Goal: Check status: Check status

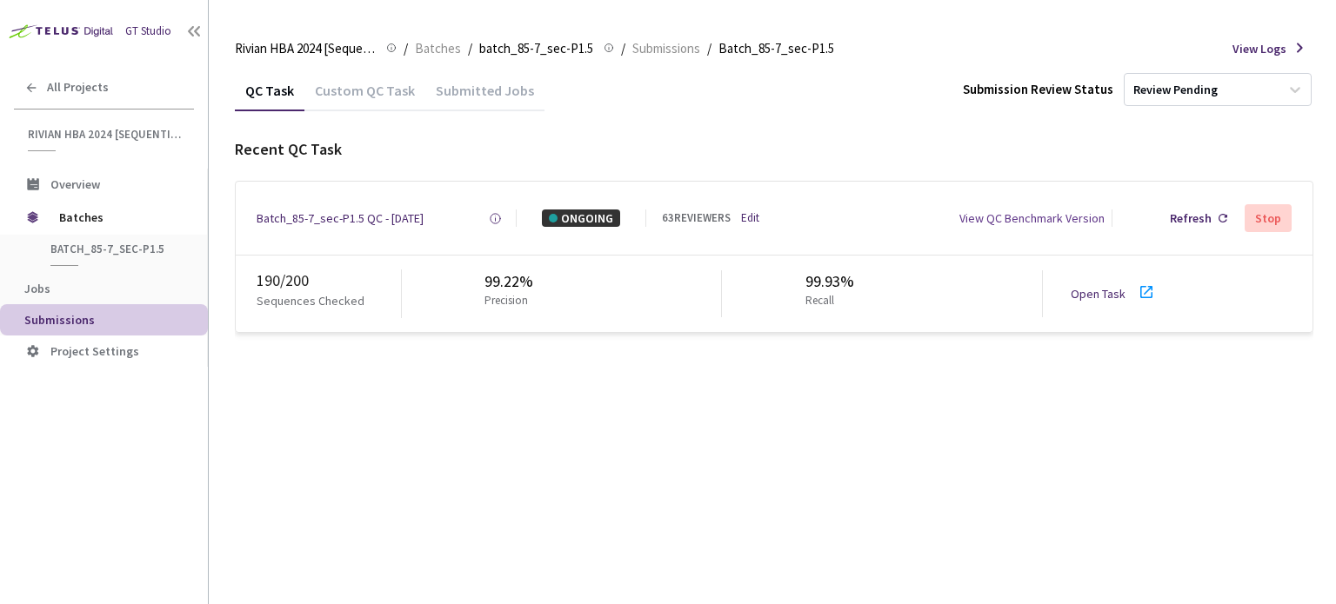
click at [1150, 290] on icon at bounding box center [1146, 292] width 21 height 21
click at [410, 220] on div "Batch_85-7_sec-P1.5 QC - [DATE]" at bounding box center [339, 218] width 167 height 17
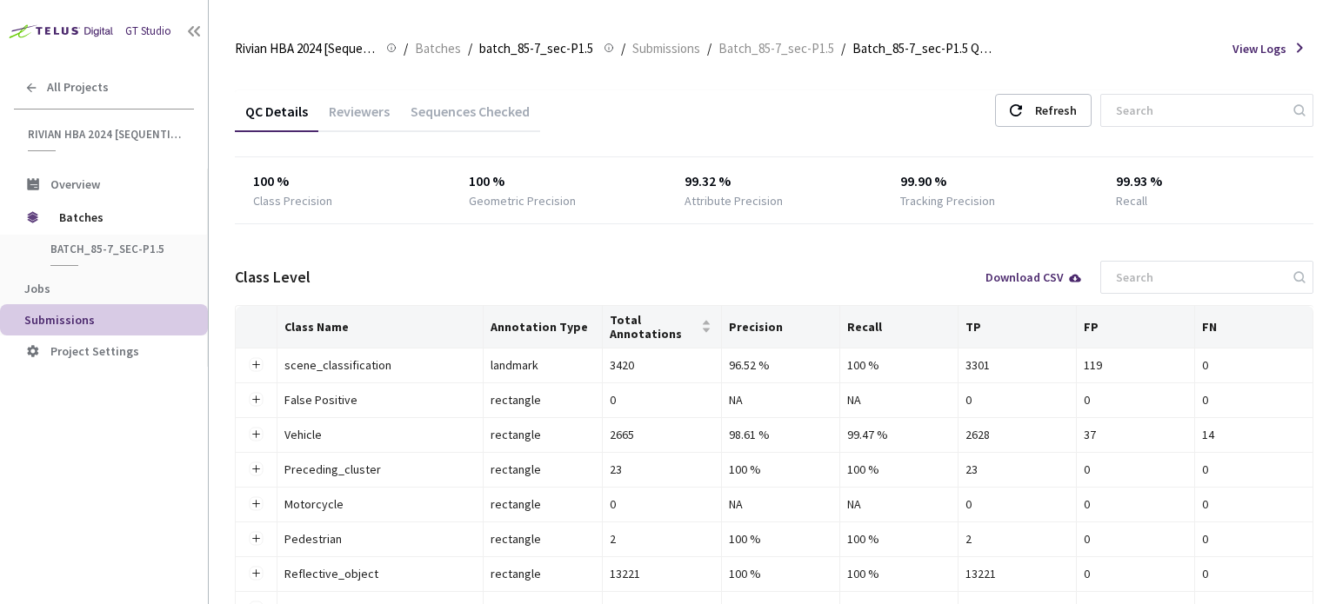
click at [362, 114] on div "Reviewers" at bounding box center [359, 118] width 82 height 30
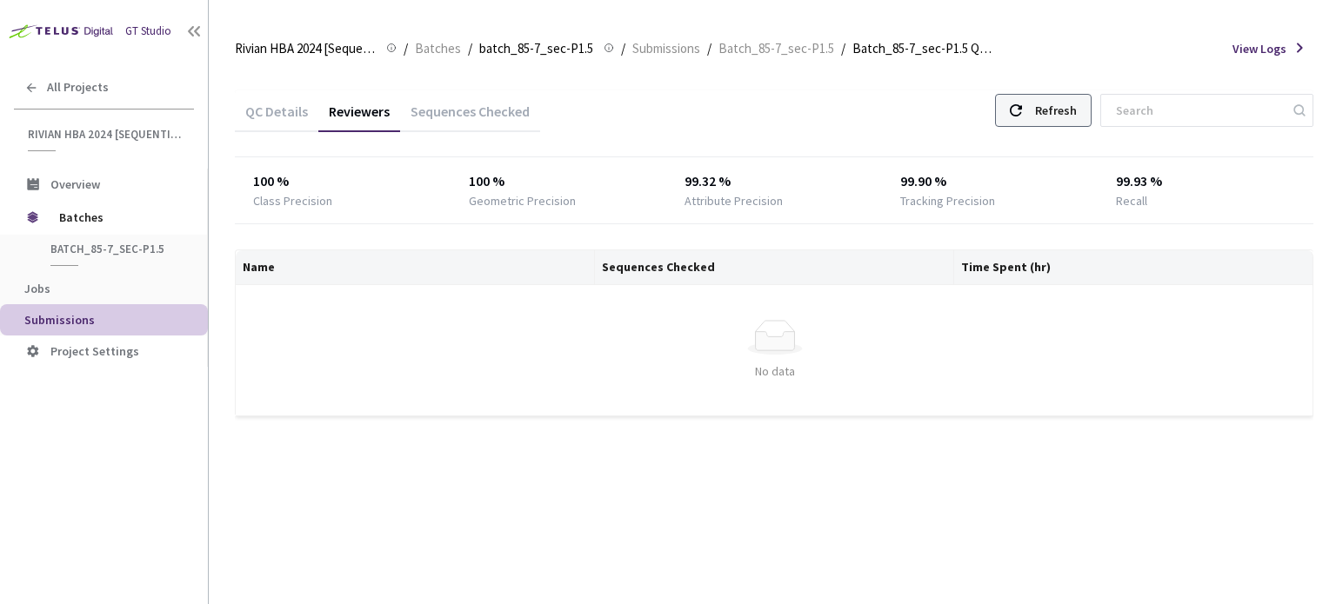
click at [1076, 110] on div "Refresh" at bounding box center [1056, 110] width 42 height 31
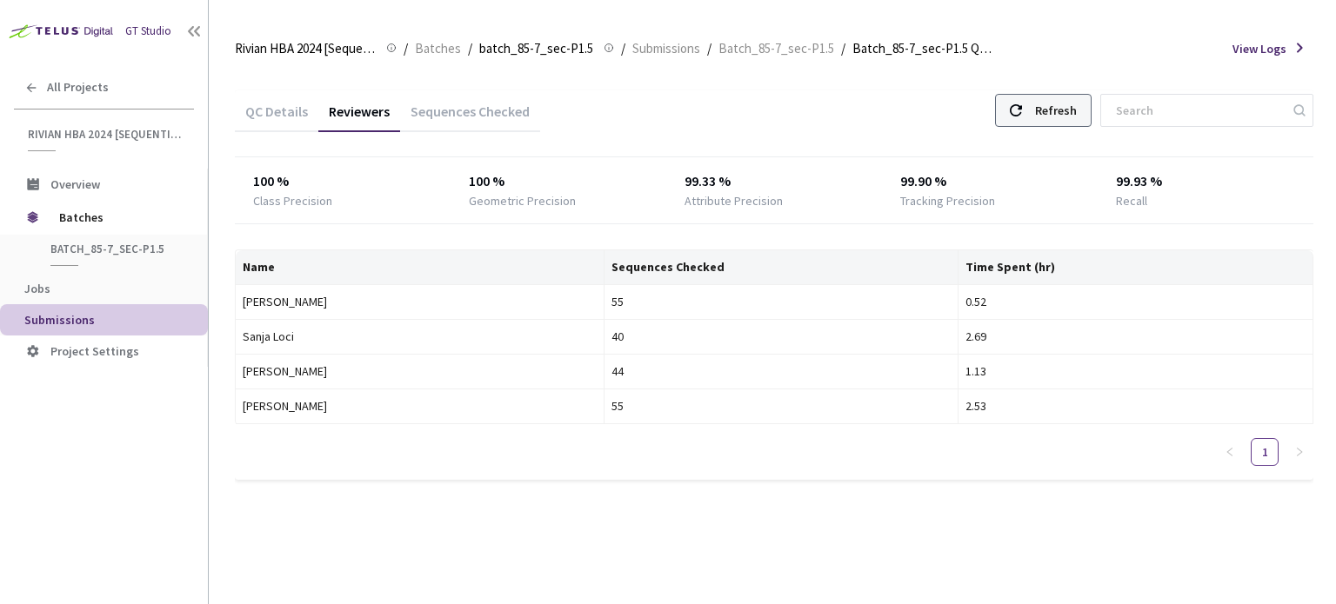
click at [1068, 119] on div "Refresh" at bounding box center [1056, 110] width 42 height 31
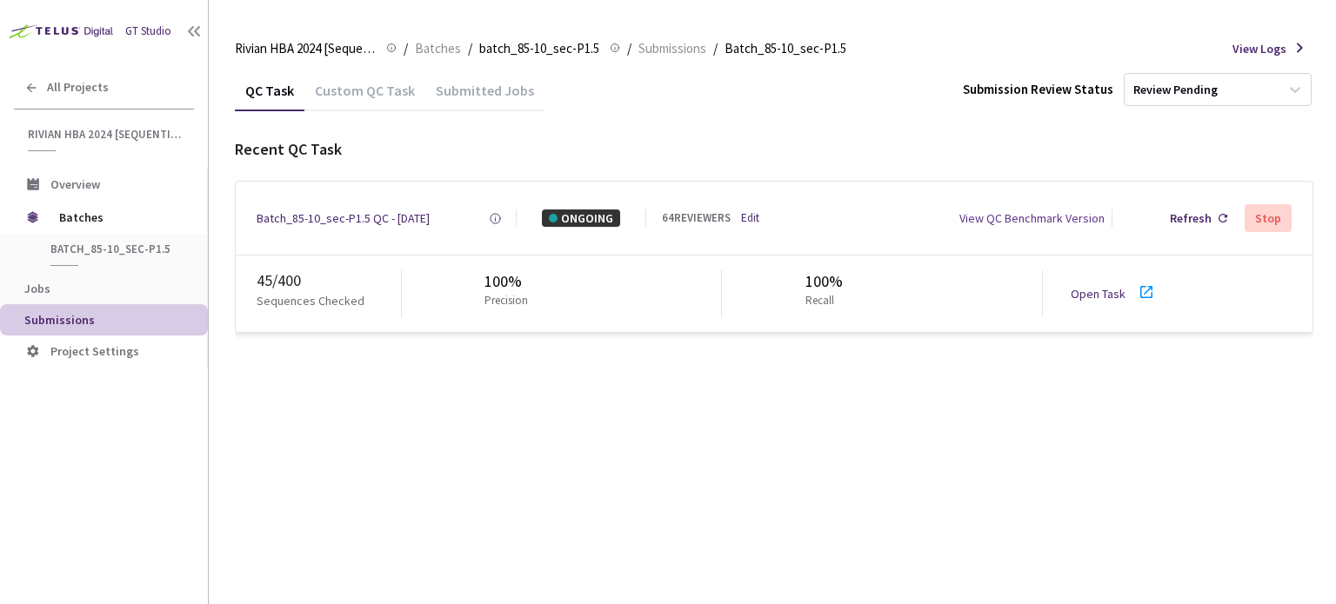
click at [1131, 295] on div "Open Task" at bounding box center [1102, 293] width 65 height 17
click at [383, 212] on div "Batch_85-10_sec-P1.5 QC - [DATE]" at bounding box center [342, 218] width 173 height 17
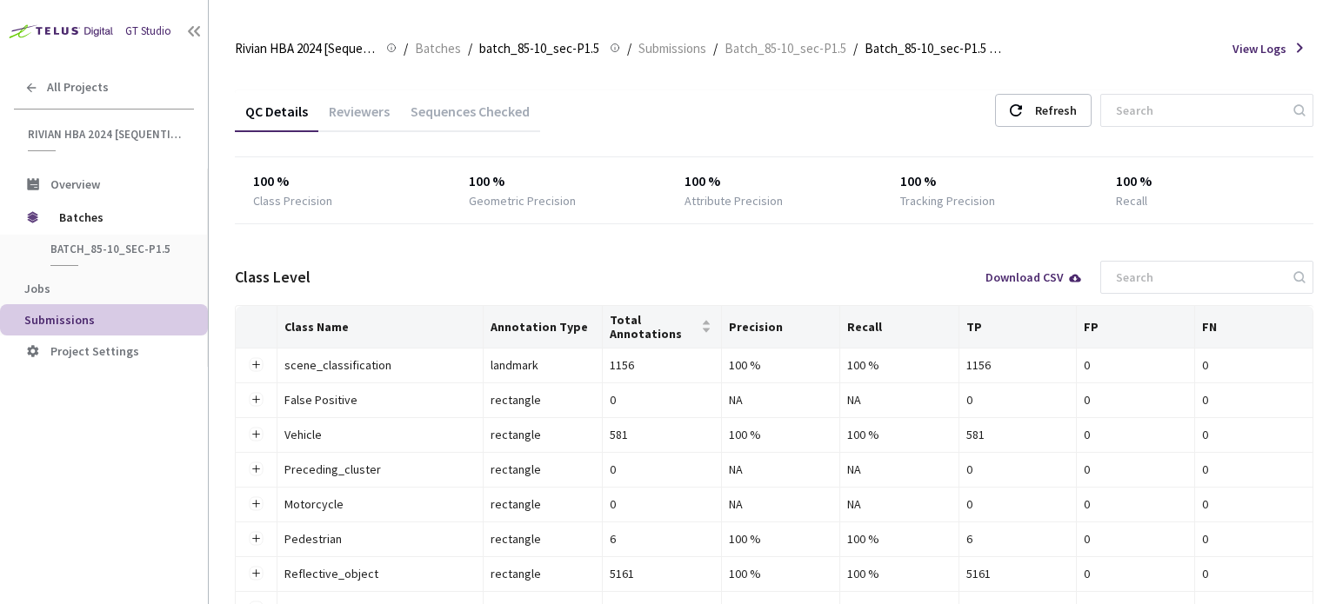
click at [383, 112] on div "Reviewers" at bounding box center [359, 118] width 82 height 30
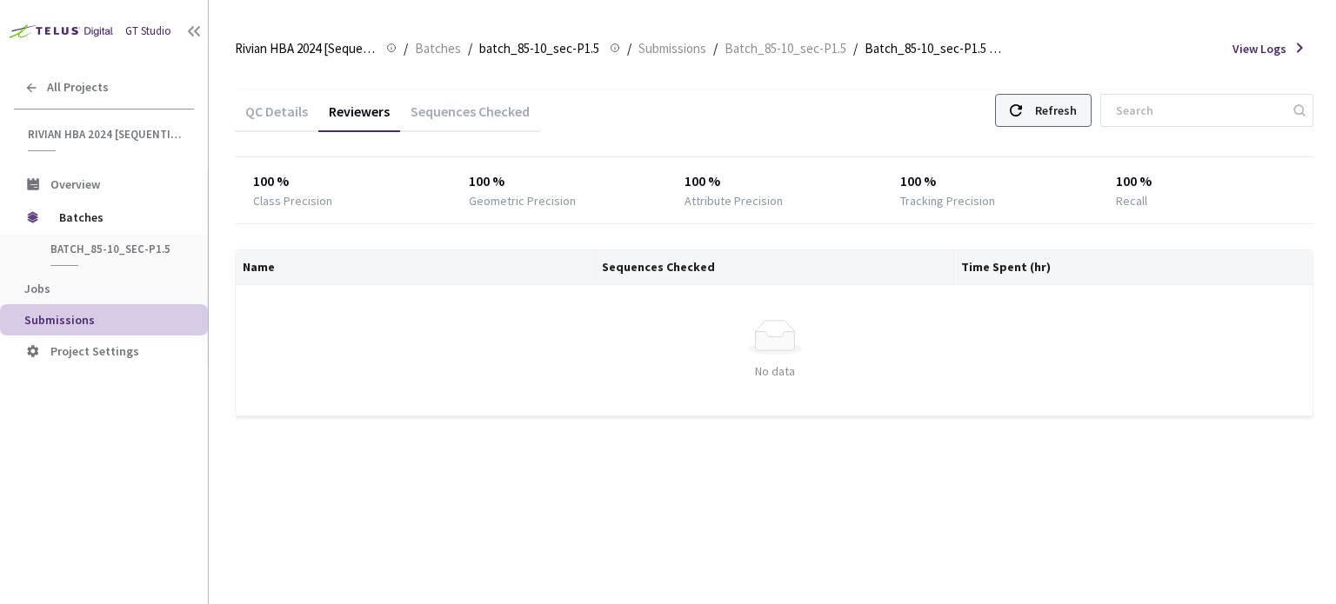
click at [1076, 107] on div "Refresh" at bounding box center [1056, 110] width 42 height 31
click at [1050, 104] on div "Refresh" at bounding box center [1043, 110] width 97 height 33
click at [1047, 110] on div "Refresh" at bounding box center [1043, 110] width 97 height 33
